Goal: Task Accomplishment & Management: Manage account settings

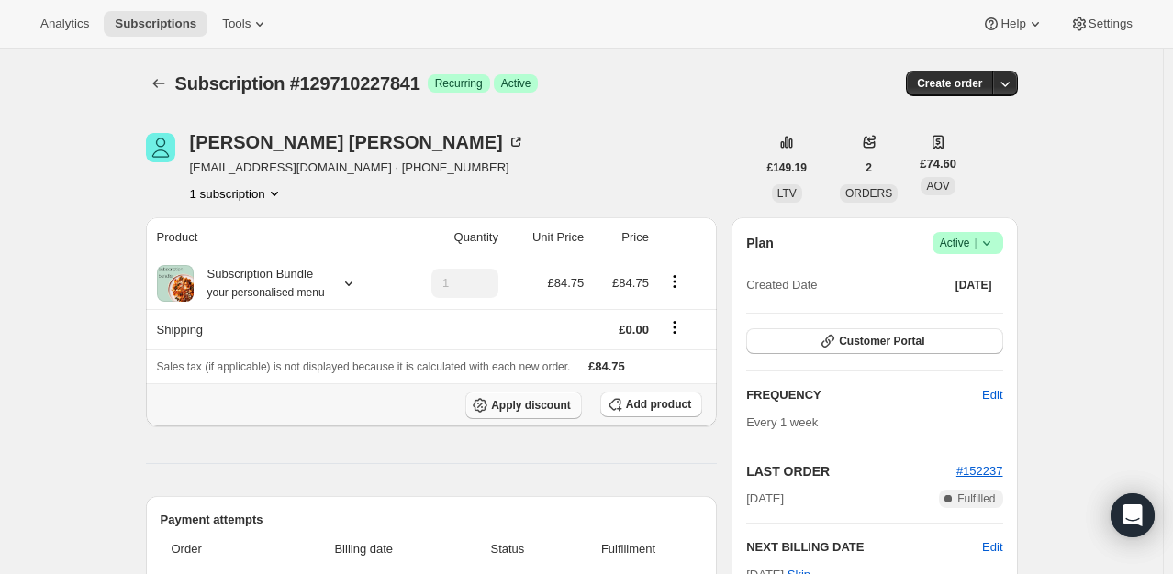
click at [548, 409] on span "Apply discount" at bounding box center [531, 405] width 80 height 15
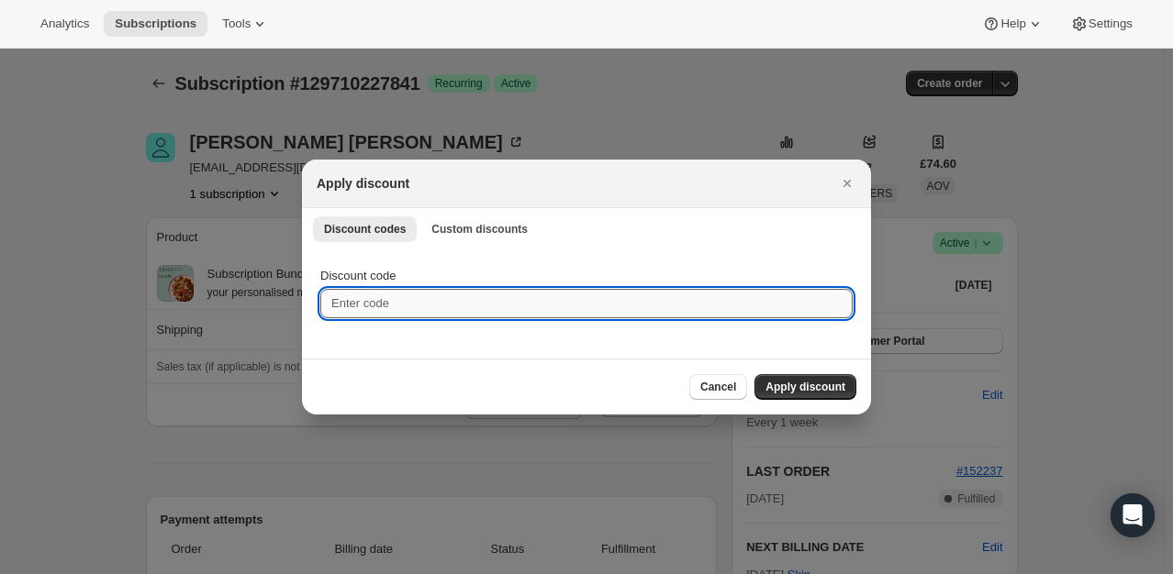
click at [437, 303] on input "Discount code" at bounding box center [586, 303] width 532 height 29
type input "lcb25x2"
click at [799, 389] on span "Apply discount" at bounding box center [805, 387] width 80 height 15
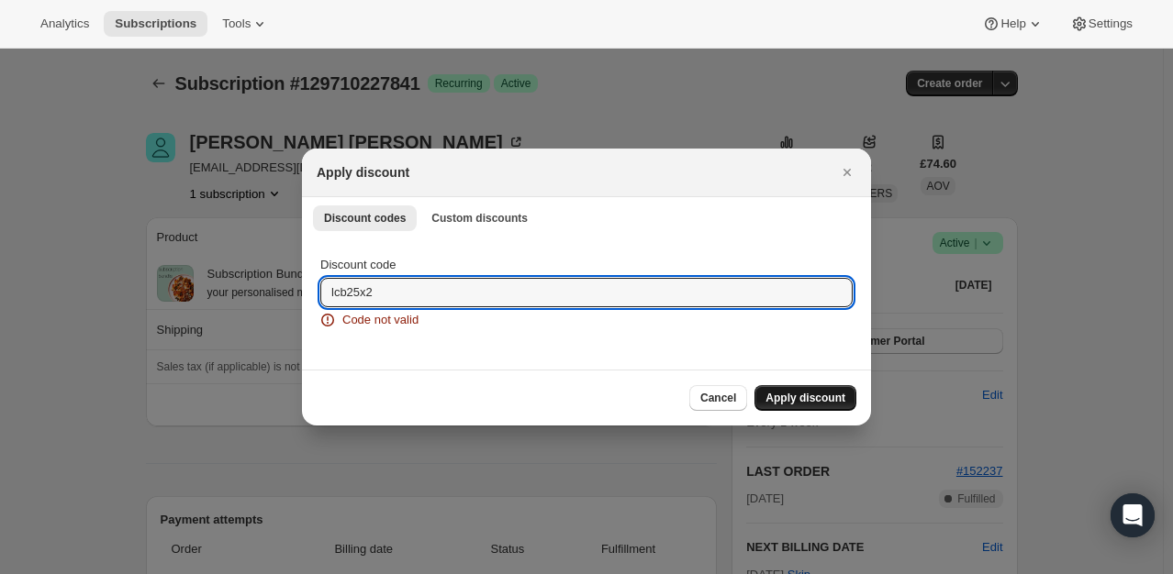
drag, startPoint x: 396, startPoint y: 288, endPoint x: 274, endPoint y: 340, distance: 131.6
type input "LCB25X2"
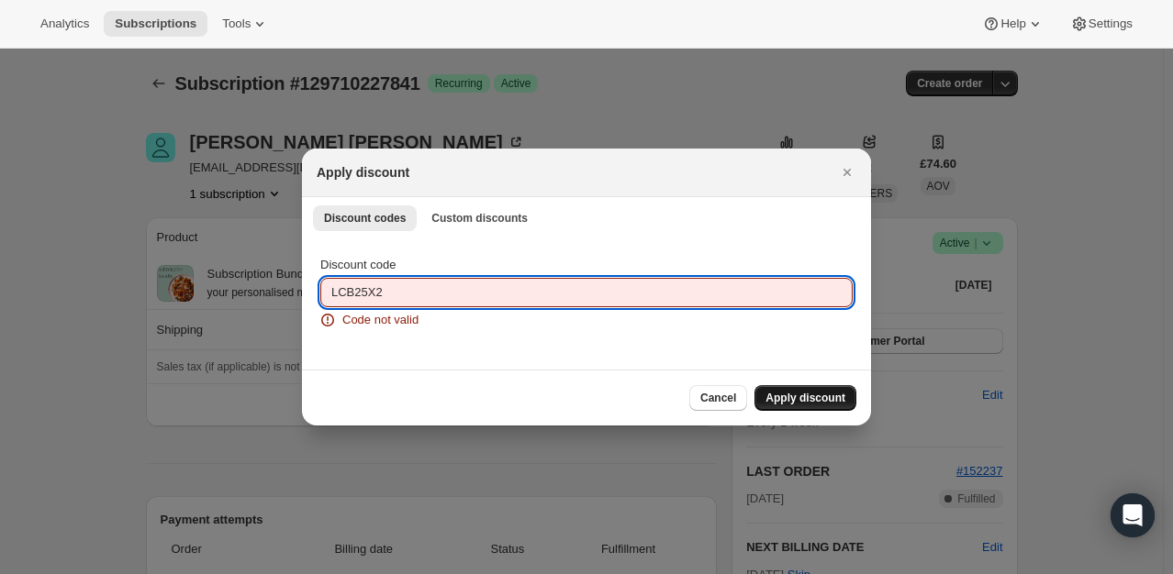
click at [815, 385] on button "Apply discount" at bounding box center [805, 398] width 102 height 26
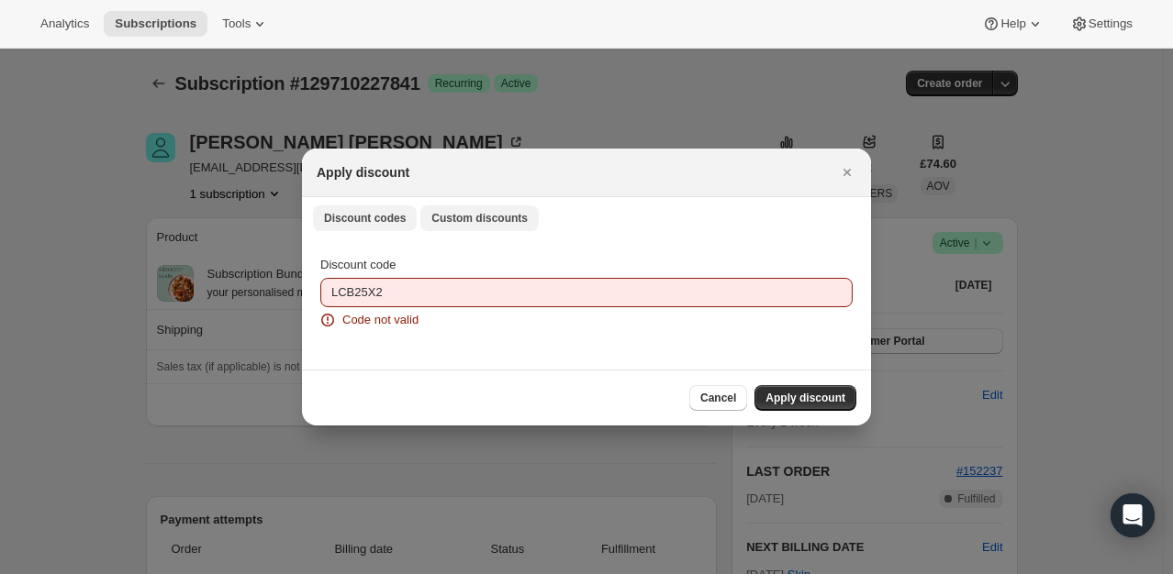
click at [457, 218] on span "Custom discounts" at bounding box center [479, 218] width 96 height 15
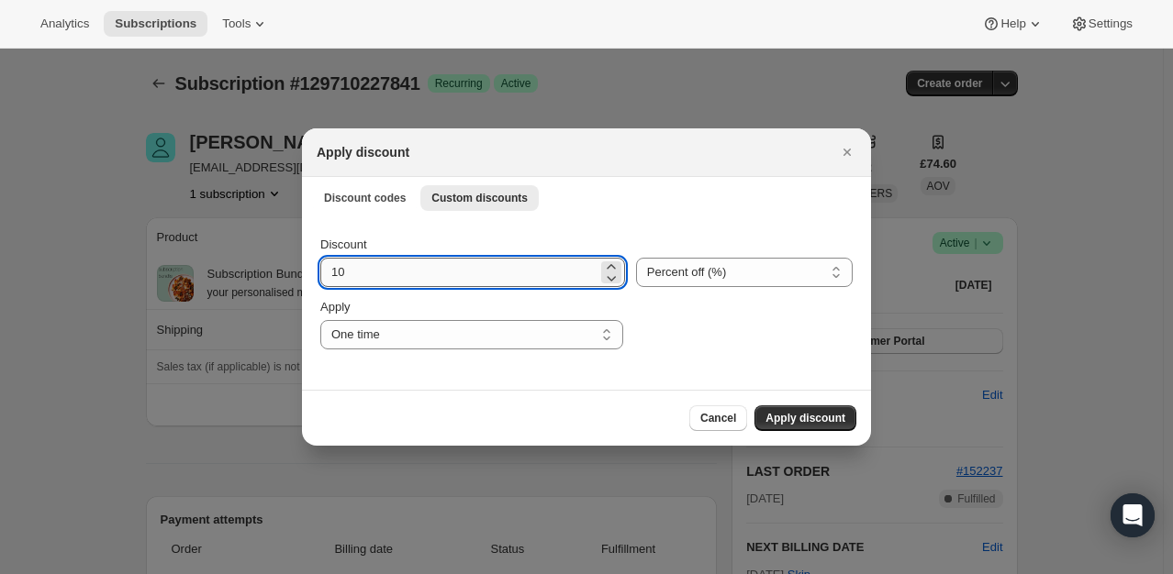
click at [439, 271] on input "10" at bounding box center [458, 272] width 277 height 29
type input "1"
type input "25"
click at [804, 420] on span "Apply discount" at bounding box center [805, 418] width 80 height 15
